Goal: Information Seeking & Learning: Check status

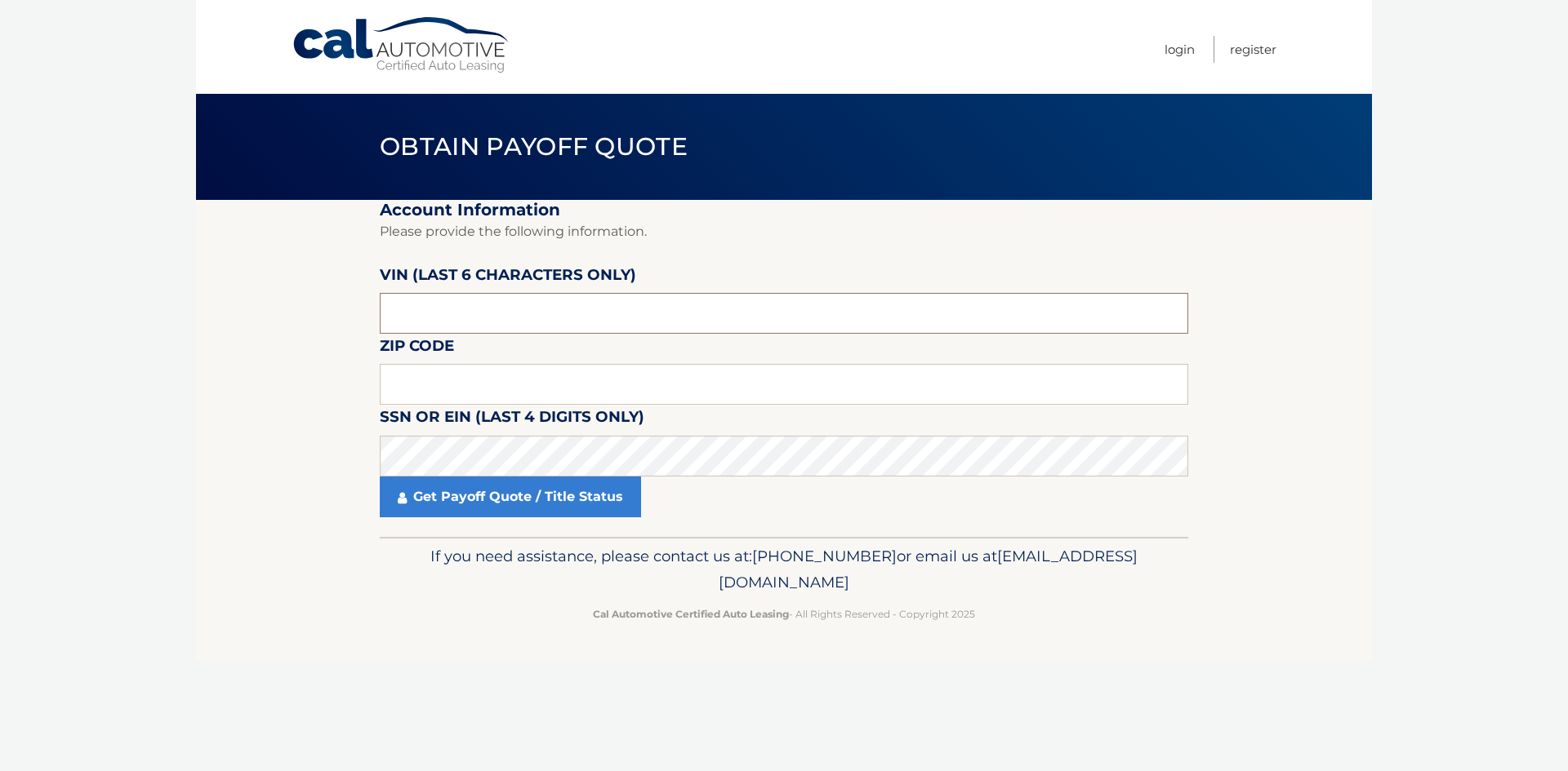
click at [527, 320] on input "text" at bounding box center [784, 313] width 809 height 41
click at [455, 326] on input "text" at bounding box center [784, 313] width 809 height 41
click at [453, 323] on input "text" at bounding box center [784, 313] width 809 height 41
click at [629, 396] on input "text" at bounding box center [784, 384] width 809 height 41
type input "33180"
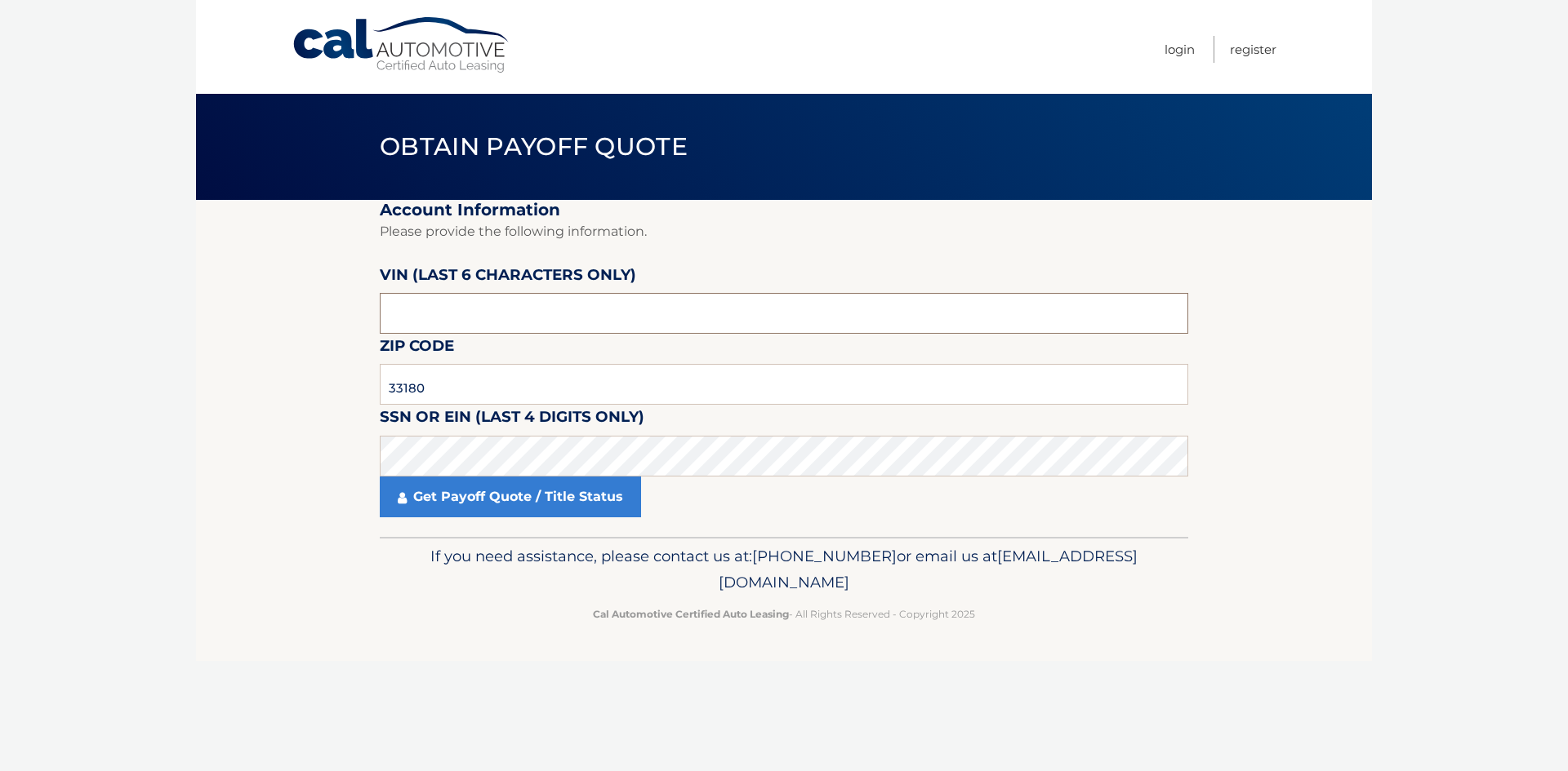
click at [657, 313] on input "text" at bounding box center [784, 313] width 809 height 41
type input "049317"
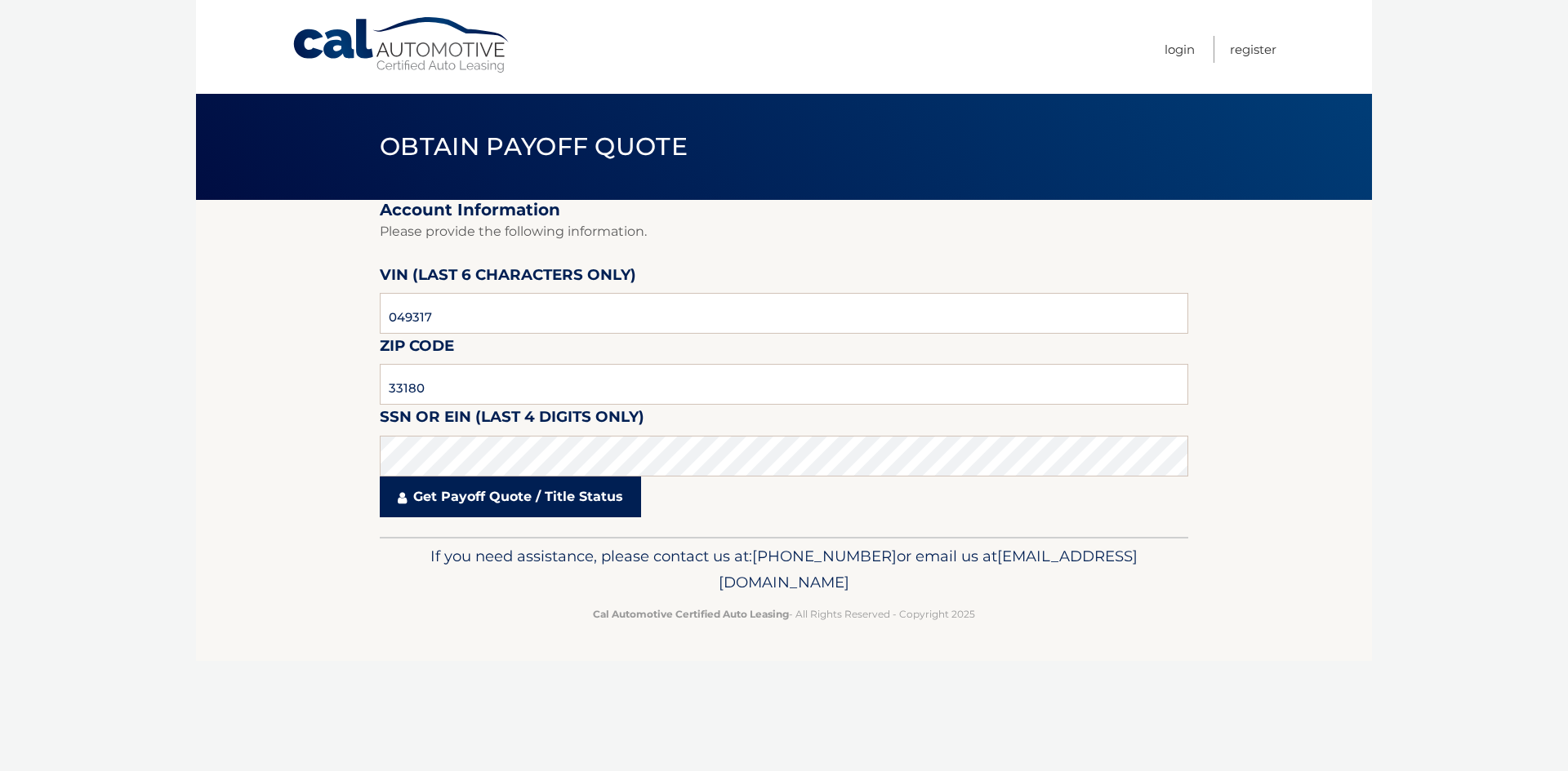
click at [543, 499] on link "Get Payoff Quote / Title Status" at bounding box center [510, 496] width 261 height 41
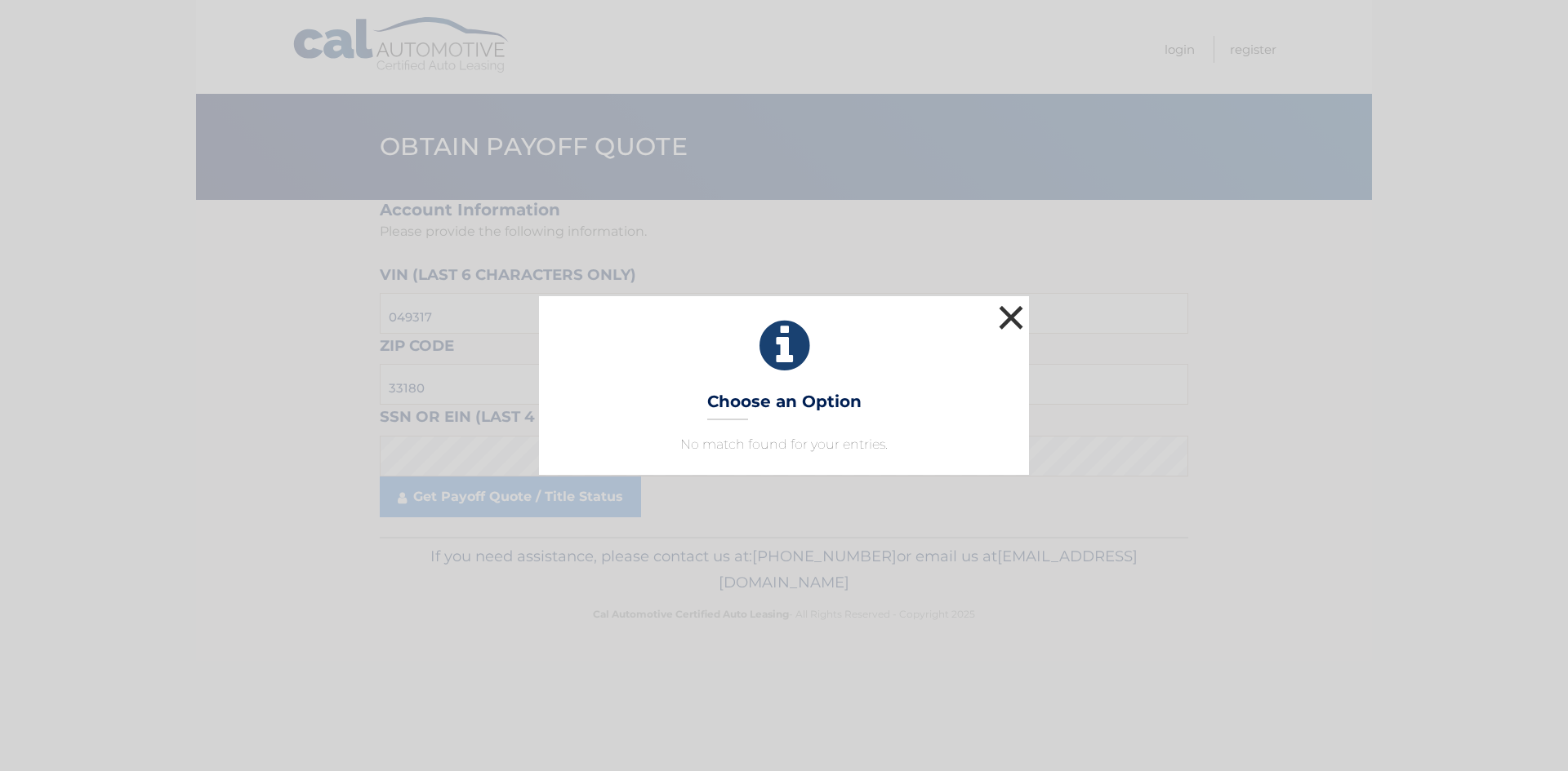
click at [1020, 320] on button "×" at bounding box center [1011, 317] width 33 height 33
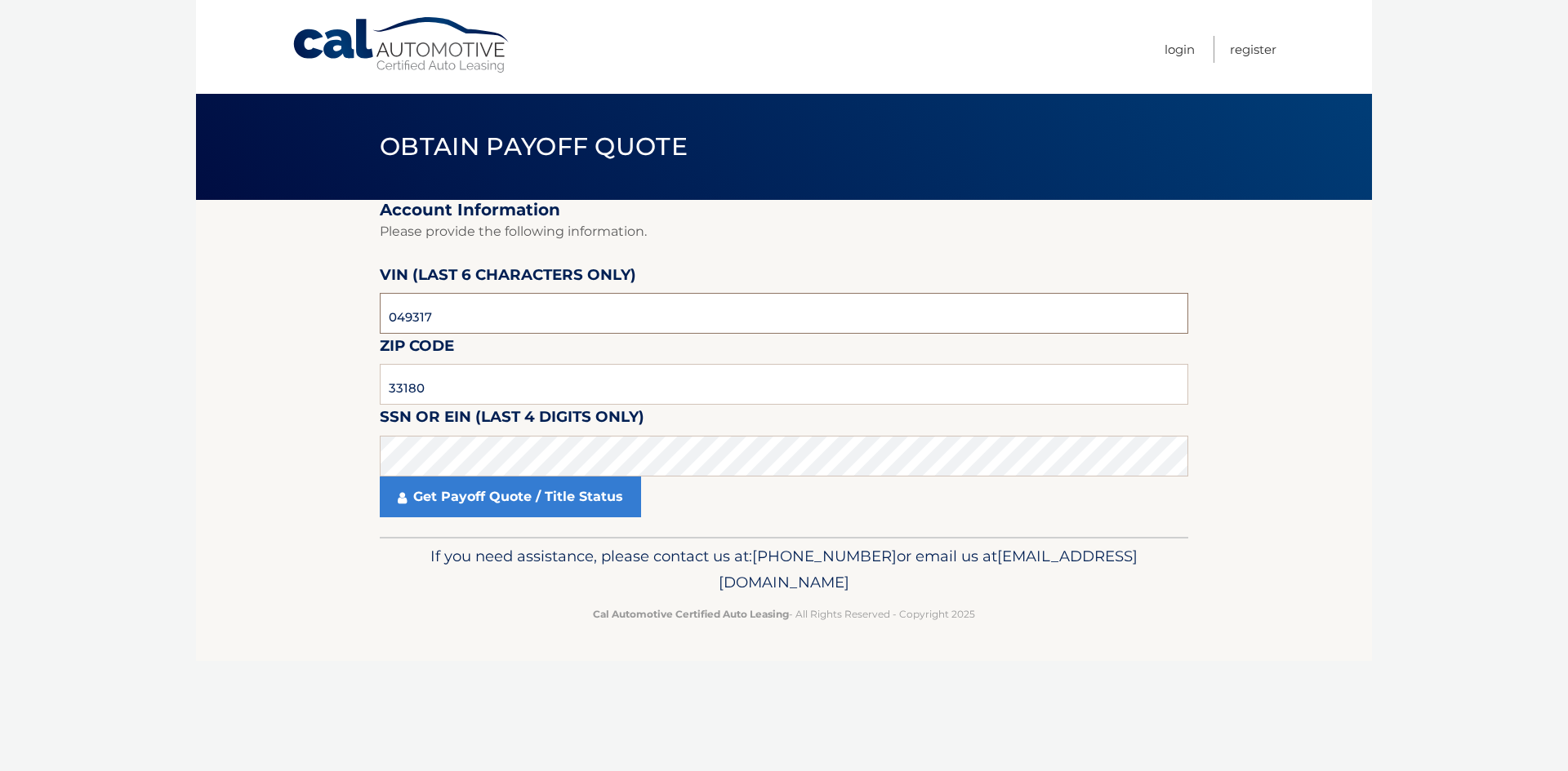
drag, startPoint x: 844, startPoint y: 322, endPoint x: 213, endPoint y: 315, distance: 631.0
click at [213, 315] on section "Account Information Please provide the following information. [PERSON_NAME] (la…" at bounding box center [784, 368] width 1176 height 337
type input "049317"
click at [410, 488] on link "Get Payoff Quote / Title Status" at bounding box center [510, 496] width 261 height 41
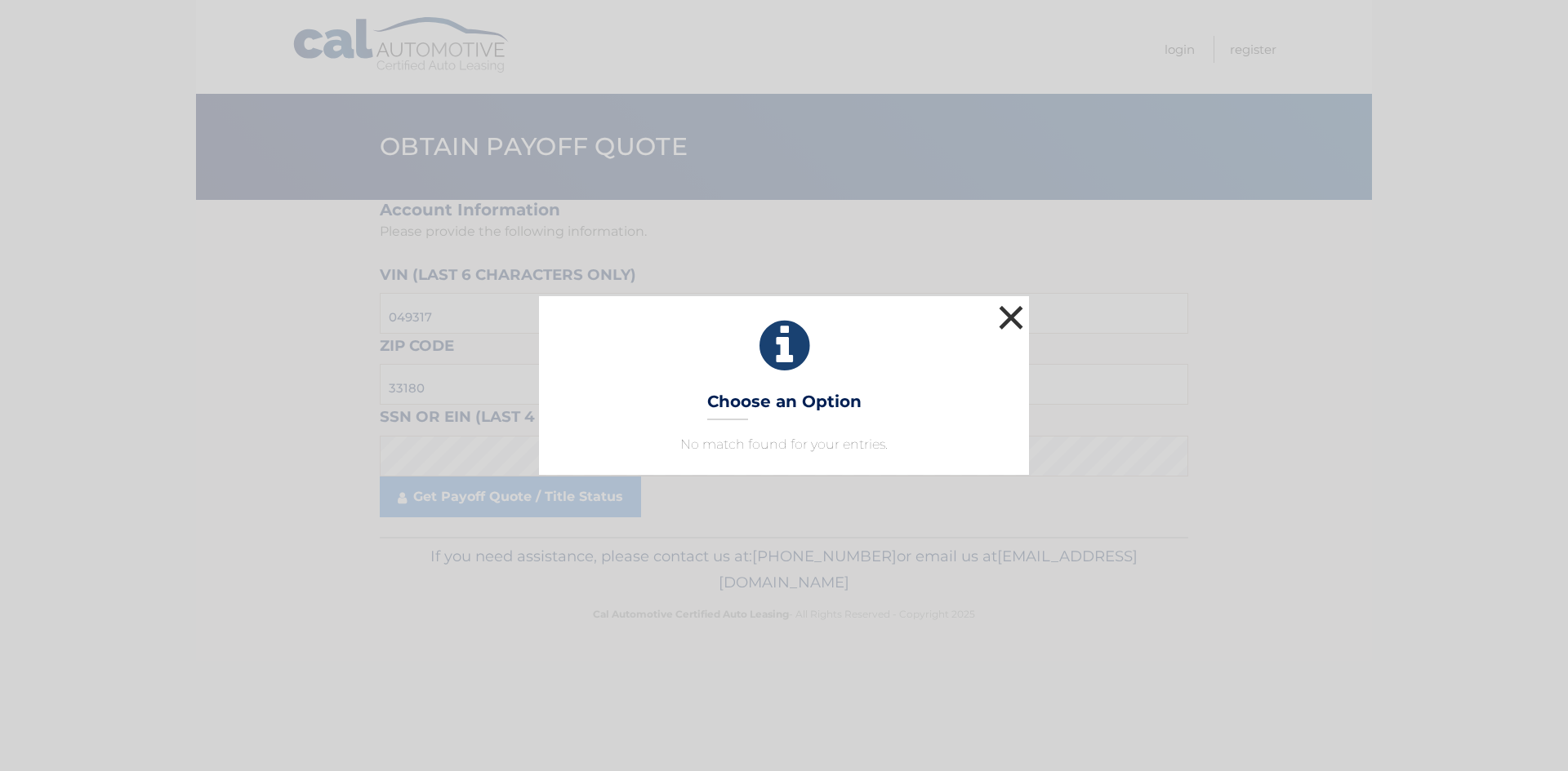
click at [1014, 320] on button "×" at bounding box center [1011, 317] width 33 height 33
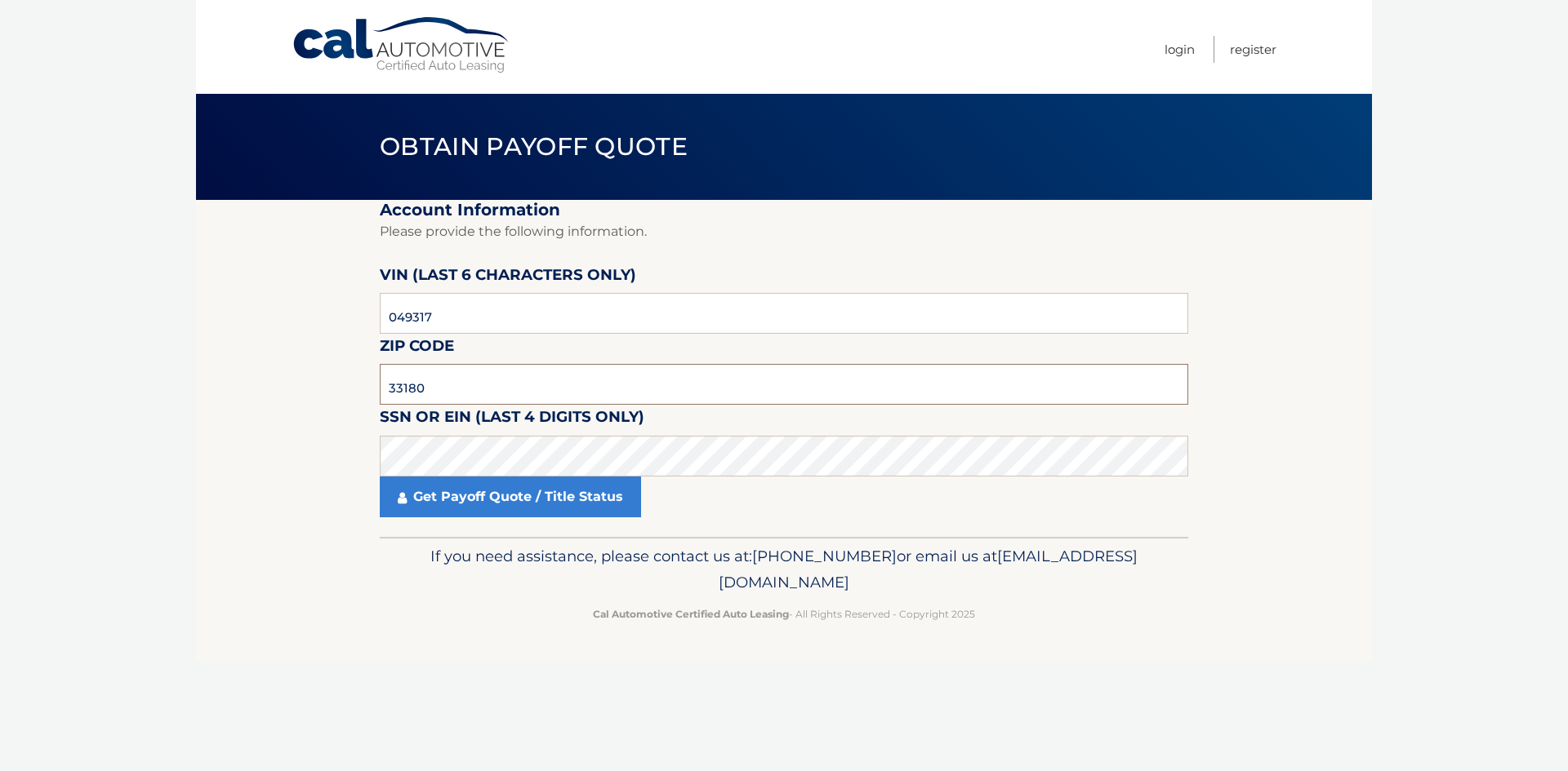
drag, startPoint x: 655, startPoint y: 388, endPoint x: 297, endPoint y: 385, distance: 358.0
click at [297, 385] on section "Account Information Please provide the following information. [PERSON_NAME] (la…" at bounding box center [784, 368] width 1176 height 337
click at [464, 382] on input "33180" at bounding box center [784, 384] width 809 height 41
click at [506, 310] on input "049317" at bounding box center [784, 313] width 809 height 41
click at [389, 320] on input "049317" at bounding box center [784, 313] width 809 height 41
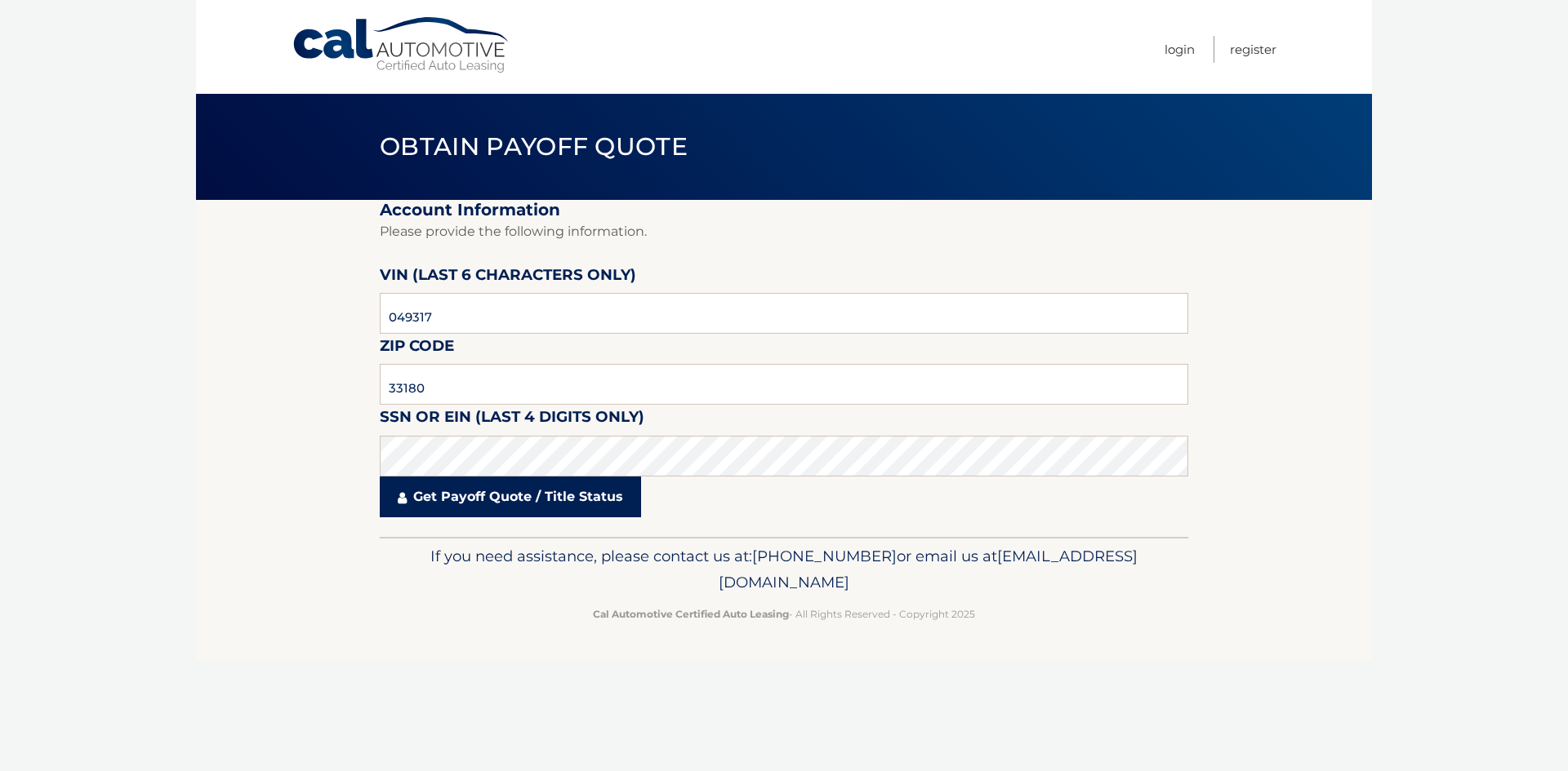
click at [470, 487] on link "Get Payoff Quote / Title Status" at bounding box center [510, 496] width 261 height 41
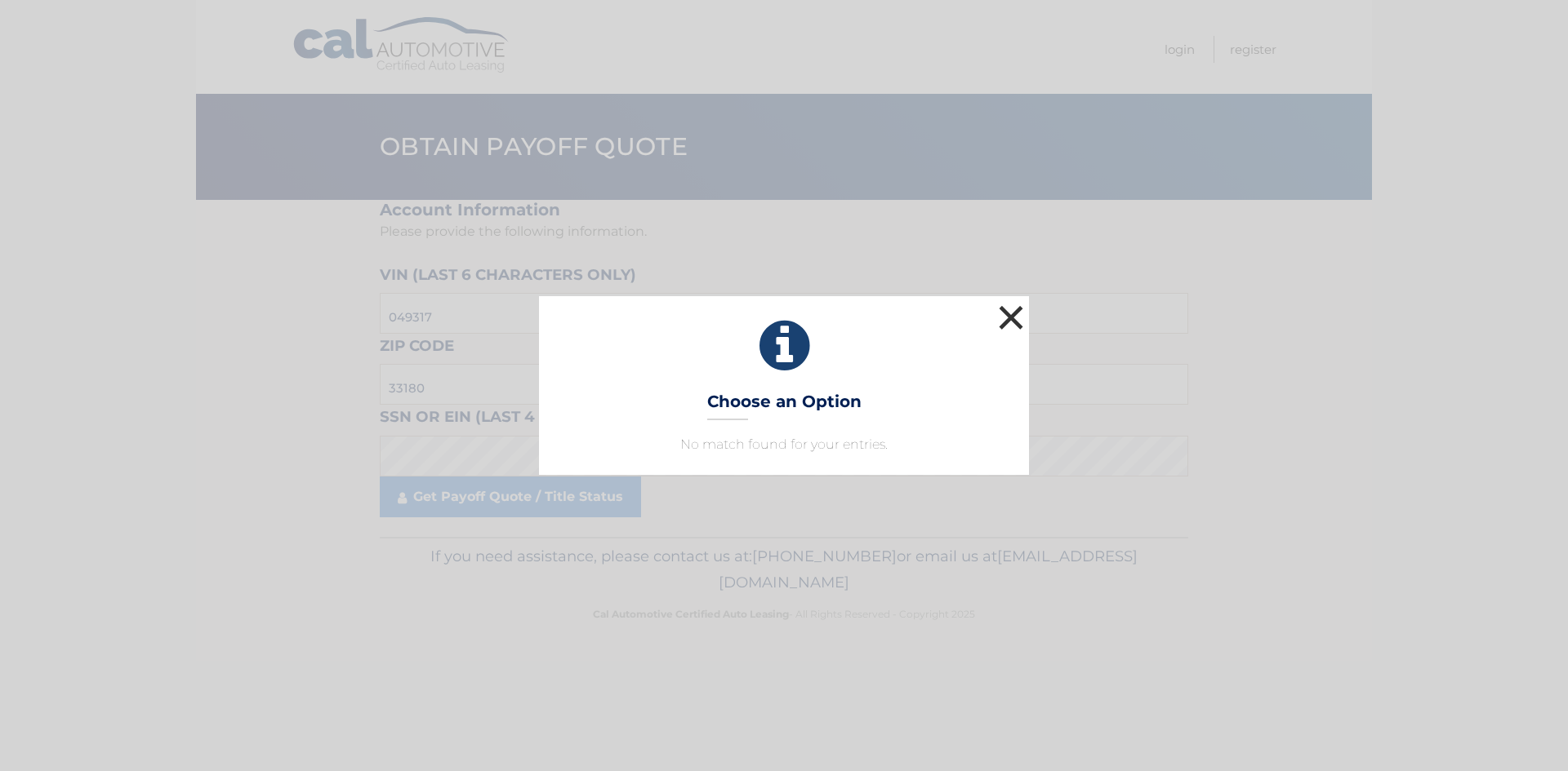
click at [1008, 310] on button "×" at bounding box center [1011, 317] width 33 height 33
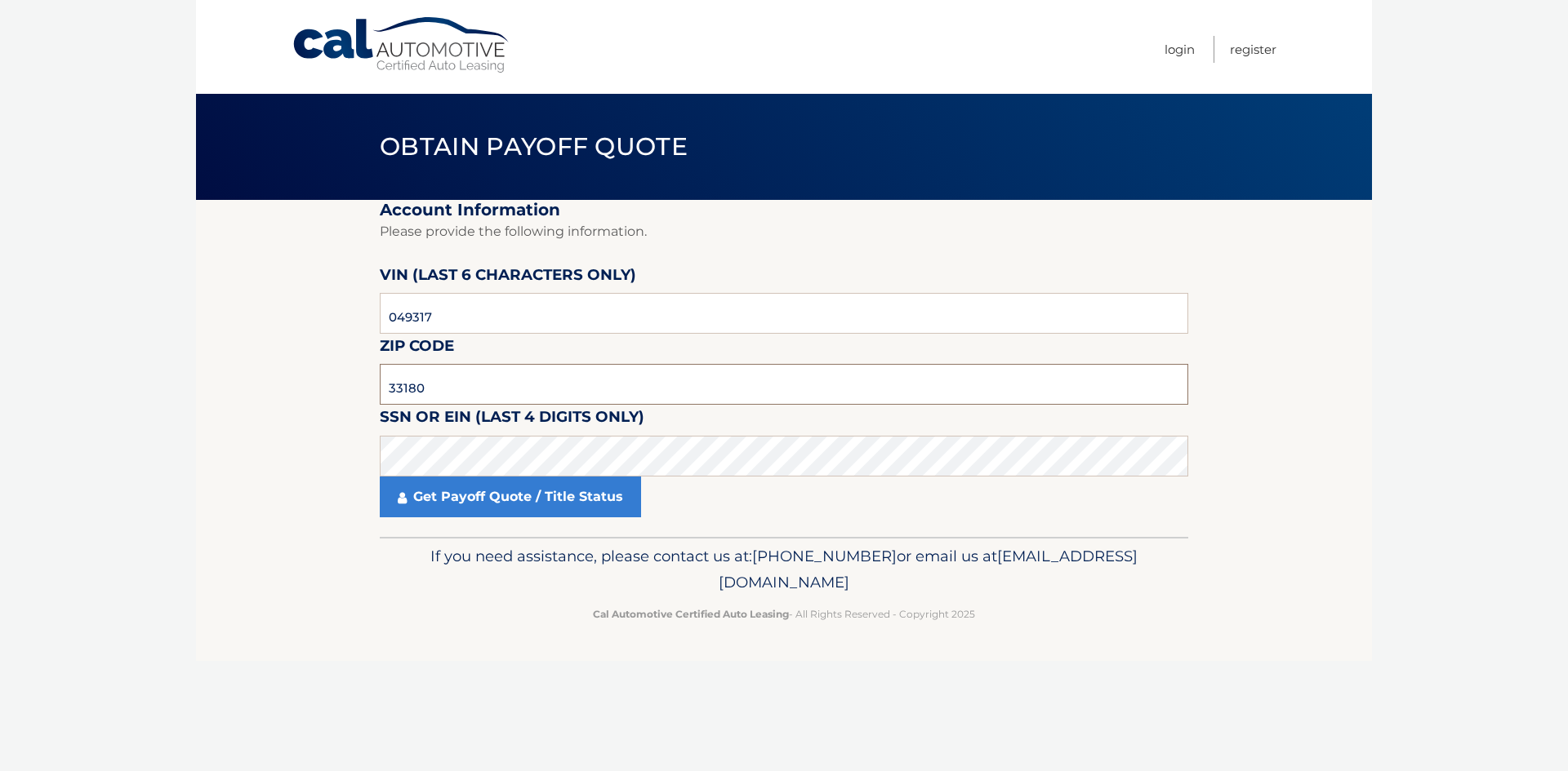
drag, startPoint x: 506, startPoint y: 392, endPoint x: 279, endPoint y: 399, distance: 227.1
click at [279, 399] on section "Account Information Please provide the following information. [PERSON_NAME] (la…" at bounding box center [784, 368] width 1176 height 337
type input "33179"
click at [480, 491] on link "Get Payoff Quote / Title Status" at bounding box center [510, 496] width 261 height 41
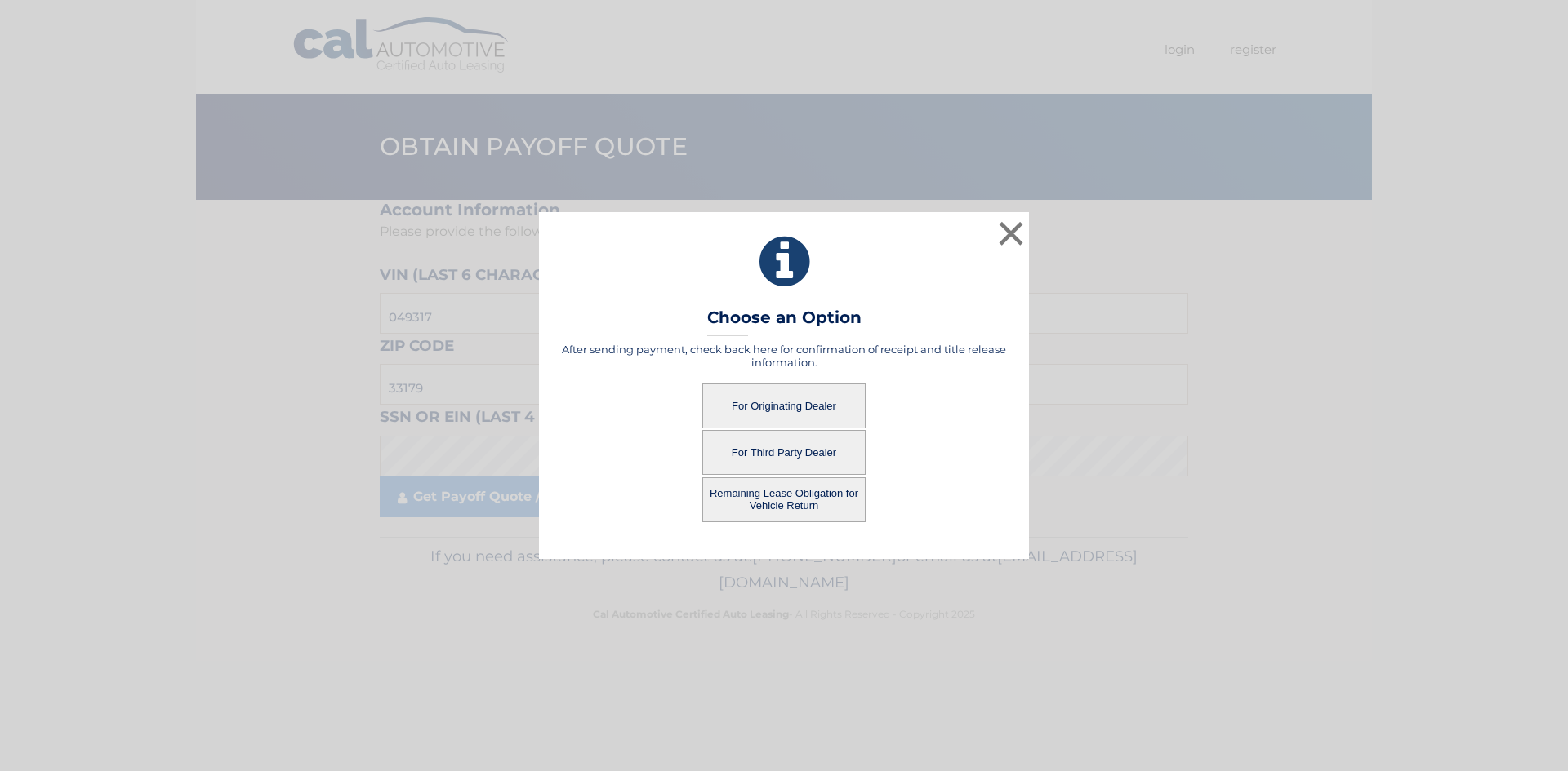
click at [797, 506] on button "Remaining Lease Obligation for Vehicle Return" at bounding box center [784, 500] width 163 height 45
click at [794, 496] on button "Remaining Lease Obligation for Vehicle Return" at bounding box center [784, 500] width 163 height 45
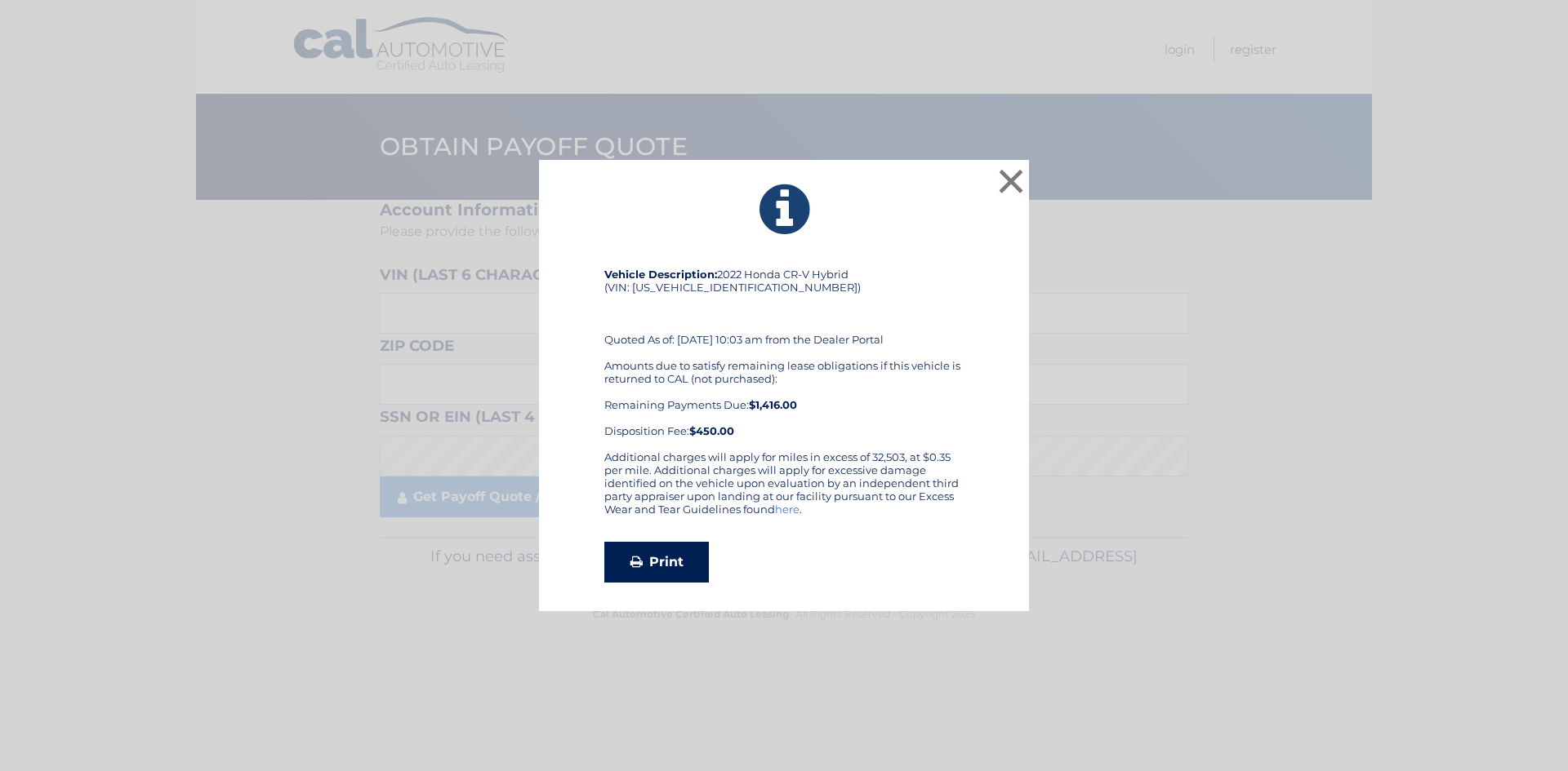
click at [683, 555] on link "Print" at bounding box center [656, 562] width 105 height 41
click at [1002, 170] on button "×" at bounding box center [1011, 182] width 33 height 33
